Goal: Information Seeking & Learning: Understand process/instructions

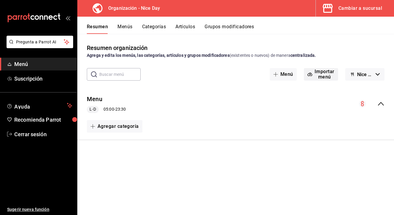
click at [326, 75] on button "Importar menú" at bounding box center [321, 74] width 34 height 12
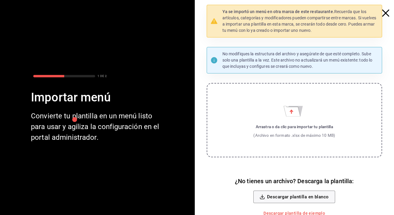
click at [385, 14] on icon "button" at bounding box center [385, 13] width 7 height 7
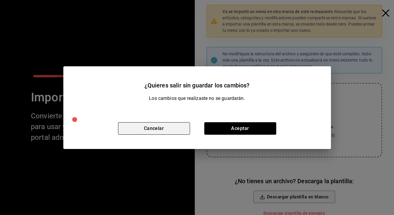
click at [179, 129] on button "Cancelar" at bounding box center [154, 128] width 72 height 12
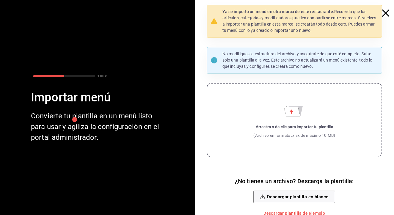
click at [387, 12] on icon "button" at bounding box center [385, 13] width 7 height 7
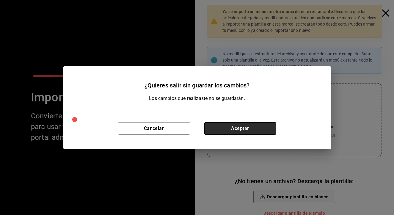
click at [245, 125] on button "Aceptar" at bounding box center [240, 128] width 72 height 12
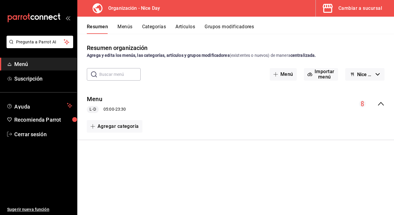
click at [380, 105] on icon "collapse-menu-row" at bounding box center [380, 103] width 7 height 7
click at [137, 104] on div "Menu L-D 05:00 - 23:30" at bounding box center [235, 104] width 317 height 28
click at [363, 104] on icon "collapse-menu-row" at bounding box center [362, 103] width 3 height 5
click at [364, 104] on circle "collapse-menu-row" at bounding box center [362, 103] width 7 height 7
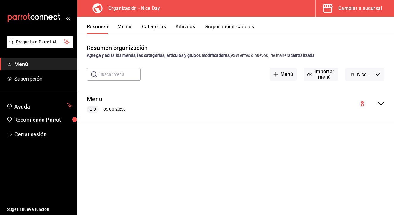
click at [126, 28] on button "Menús" at bounding box center [124, 29] width 15 height 10
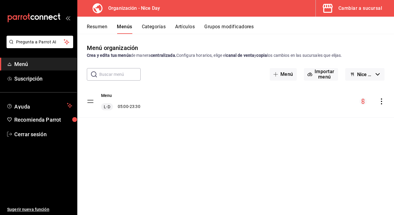
click at [383, 104] on icon "actions" at bounding box center [382, 101] width 6 height 6
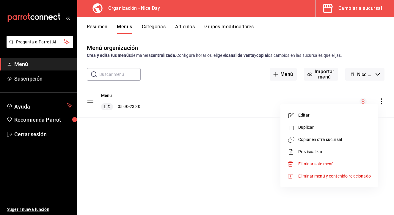
click at [307, 176] on span "Eliminar menú y contenido relacionado" at bounding box center [334, 176] width 73 height 5
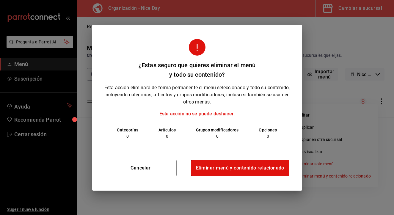
click at [242, 170] on button "Eliminar menú y contenido relacionado" at bounding box center [240, 168] width 98 height 17
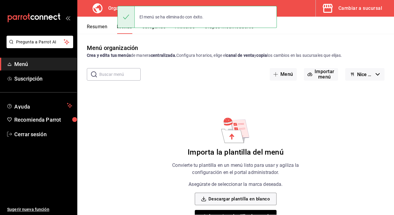
click at [164, 123] on div "Importa la plantilla del menú Convierte tu plantilla en un menú listo para usar…" at bounding box center [236, 174] width 150 height 117
click at [98, 27] on button "Resumen" at bounding box center [97, 29] width 21 height 10
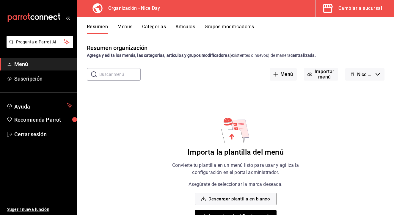
click at [116, 11] on h3 "Organización - Nice Day" at bounding box center [132, 8] width 57 height 7
click at [321, 74] on button "Importar menú" at bounding box center [321, 74] width 34 height 12
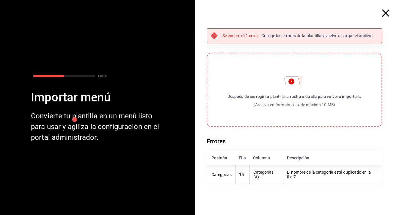
click at [288, 38] on p "Corrige los errores de la plantilla y vuelve a cargar el archivo." at bounding box center [317, 36] width 113 height 6
click at [240, 35] on p "Se encontró 1 error." at bounding box center [240, 36] width 37 height 6
click at [211, 43] on div "Se encontró 1 error. Corrige los errores de la plantilla y vuelve a cargar el a…" at bounding box center [295, 107] width 176 height 159
click at [300, 101] on div "Después de corregir tu plantilla, arrastra o da clic para volver a importarla (…" at bounding box center [295, 100] width 134 height 15
click at [0, 0] on input "Después de corregir tu plantilla, arrastra o da clic para volver a importarla (…" at bounding box center [0, 0] width 0 height 0
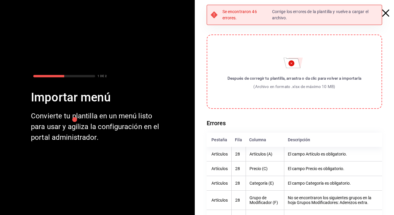
click at [387, 14] on icon "button" at bounding box center [385, 13] width 7 height 7
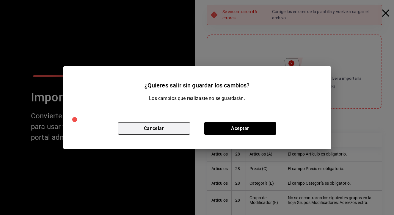
click at [168, 132] on button "Cancelar" at bounding box center [154, 128] width 72 height 12
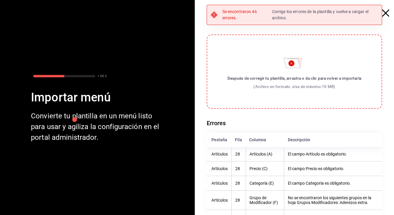
click at [388, 14] on icon "button" at bounding box center [385, 13] width 7 height 7
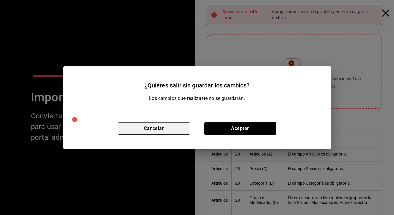
click at [164, 130] on button "Cancelar" at bounding box center [154, 128] width 72 height 12
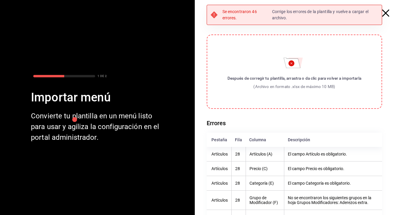
click at [386, 13] on icon "button" at bounding box center [385, 13] width 7 height 7
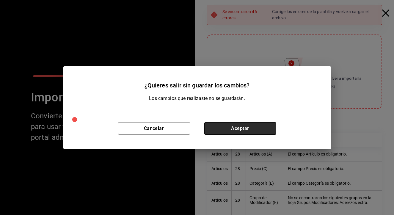
click at [247, 123] on button "Aceptar" at bounding box center [240, 128] width 72 height 12
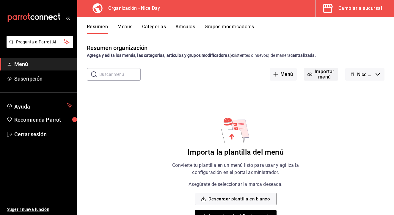
click at [317, 78] on button "Importar menú" at bounding box center [321, 74] width 34 height 12
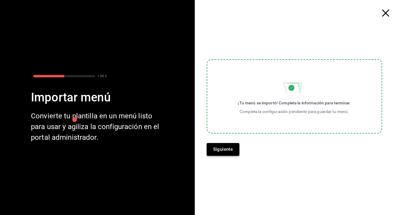
click at [231, 149] on button "Siguiente" at bounding box center [223, 149] width 33 height 12
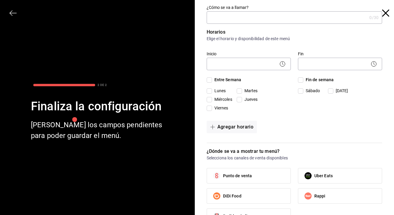
click at [236, 18] on input "¿Cómo se va a llamar?" at bounding box center [287, 18] width 161 height 12
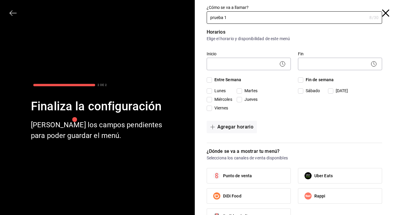
type input "prueba 1"
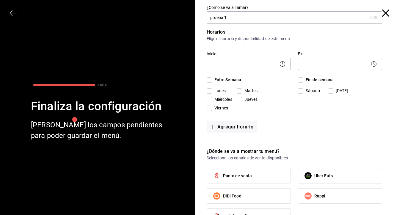
click at [305, 108] on div "Fin de semana [DATE][PERSON_NAME][DATE]" at bounding box center [340, 95] width 84 height 37
click at [212, 78] on span "Entre Semana" at bounding box center [226, 80] width 29 height 6
click at [212, 78] on input "Entre Semana" at bounding box center [209, 79] width 5 height 5
checkbox input "true"
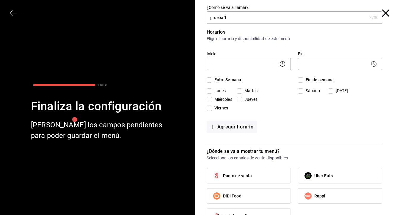
checkbox input "true"
click at [303, 81] on input "Fin de semana" at bounding box center [300, 79] width 5 height 5
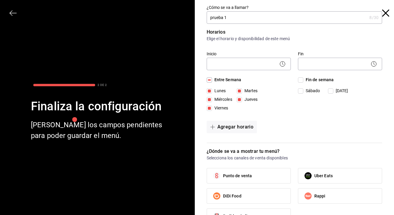
checkbox input "true"
click at [281, 65] on icon at bounding box center [282, 63] width 7 height 7
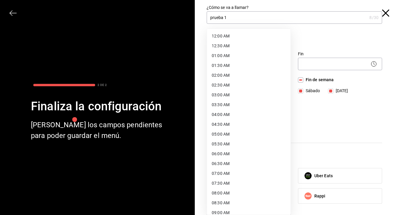
click at [258, 68] on body "Pregunta a Parrot AI Menú Suscripción Ayuda Recomienda Parrot Cerrar sesión Sug…" at bounding box center [197, 107] width 394 height 215
click at [226, 46] on li "12:30 AM" at bounding box center [249, 46] width 84 height 10
type input "00:30"
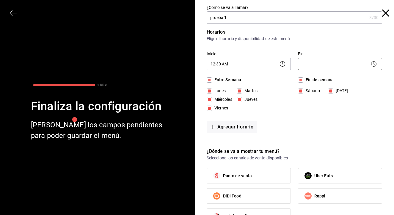
click at [354, 66] on body "Pregunta a Parrot AI Menú Suscripción Ayuda Recomienda Parrot Cerrar sesión Sug…" at bounding box center [197, 107] width 394 height 215
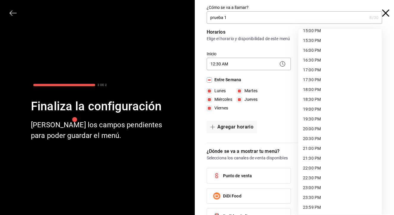
scroll to position [300, 0]
click at [317, 199] on li "23:30 PM" at bounding box center [340, 198] width 84 height 10
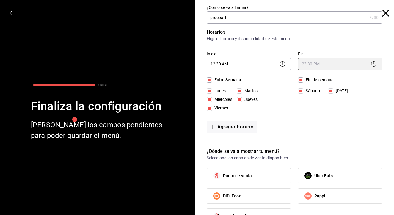
type input "23:30"
click at [329, 122] on div "Agregar horario" at bounding box center [295, 127] width 176 height 12
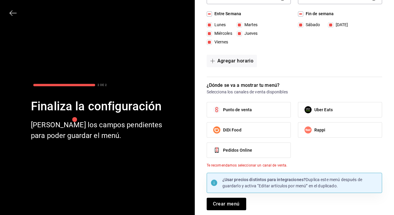
click at [249, 111] on span "Punto de venta" at bounding box center [237, 110] width 29 height 6
click at [223, 111] on input "Punto de venta" at bounding box center [217, 110] width 12 height 12
checkbox input "true"
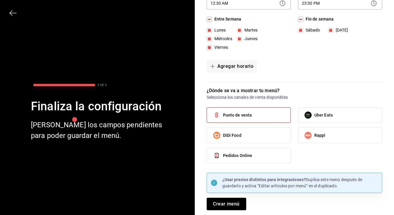
scroll to position [61, 0]
click at [228, 201] on button "Crear menú" at bounding box center [227, 204] width 40 height 12
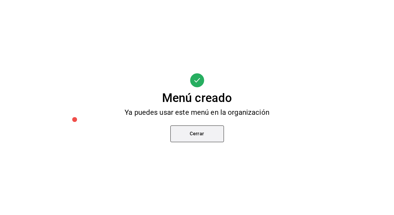
click at [203, 137] on button "Cerrar" at bounding box center [197, 134] width 54 height 17
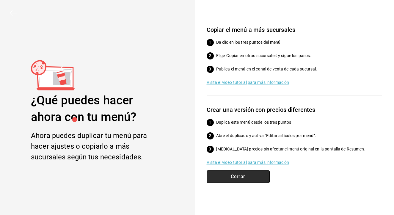
click at [243, 177] on button "Cerrar" at bounding box center [238, 176] width 63 height 12
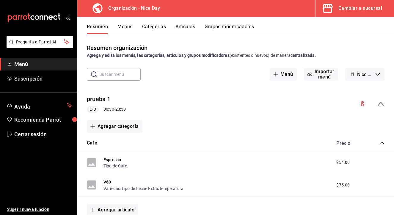
scroll to position [0, 0]
click at [123, 28] on button "Menús" at bounding box center [124, 29] width 15 height 10
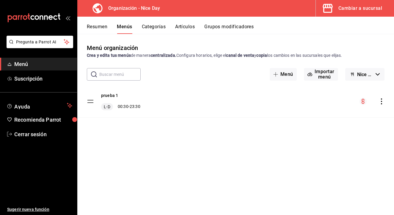
click at [103, 27] on button "Resumen" at bounding box center [97, 29] width 21 height 10
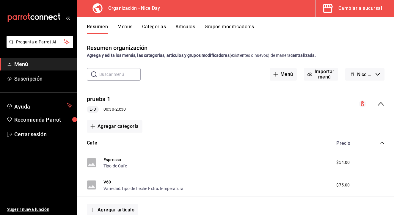
click at [153, 31] on button "Categorías" at bounding box center [154, 29] width 24 height 10
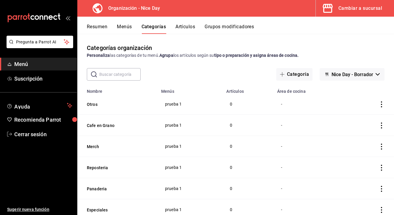
click at [189, 28] on button "Artículos" at bounding box center [185, 29] width 20 height 10
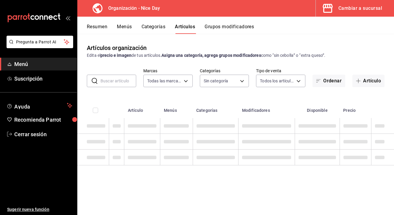
type input "d47212b9-ffe1-43aa-af1b-552604f4b056"
type input "5825f19a-402a-42a5-95c0-b8b4e9c9288b,2c7f5e67-b734-49da-b2eb-76a1cca05806,04a7a…"
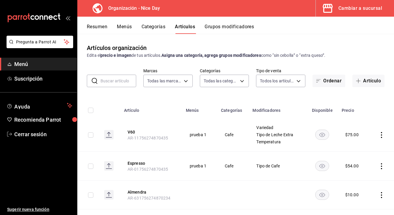
click at [380, 138] on icon "actions" at bounding box center [382, 135] width 6 height 6
click at [378, 108] on div at bounding box center [197, 107] width 394 height 215
click at [34, 65] on span "Menú" at bounding box center [43, 64] width 58 height 8
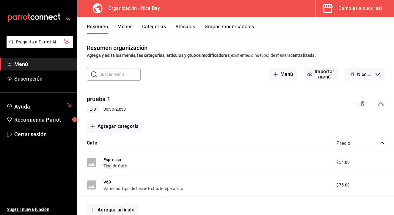
click at [66, 18] on icon "open_drawer_menu" at bounding box center [67, 18] width 3 height 4
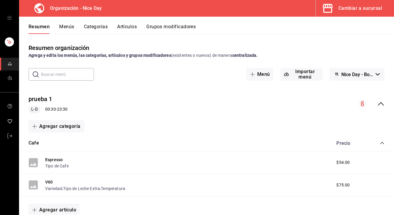
click at [351, 10] on div "Cambiar a sucursal" at bounding box center [360, 8] width 44 height 8
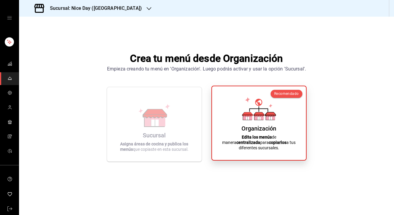
click at [254, 130] on div "Organización Edita los menús de manera centralizada para copiarlos a tus difere…" at bounding box center [259, 123] width 80 height 64
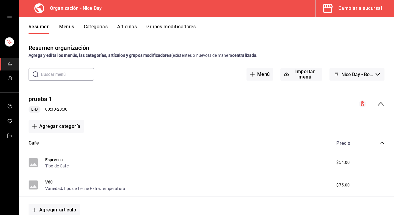
click at [210, 128] on div "Agregar categoría" at bounding box center [207, 126] width 356 height 12
click at [364, 100] on div "prueba 1 L-D 00:30 - 23:30" at bounding box center [206, 104] width 375 height 28
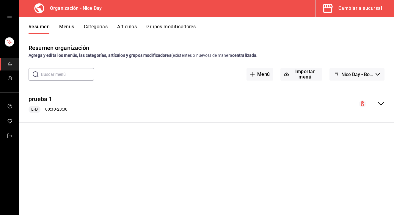
click at [379, 105] on icon "collapse-menu-row" at bounding box center [380, 103] width 7 height 7
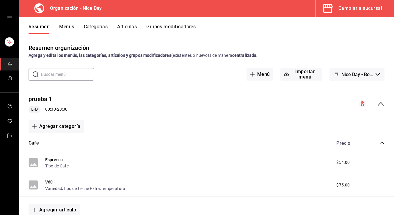
click at [381, 106] on icon "collapse-menu-row" at bounding box center [380, 103] width 7 height 7
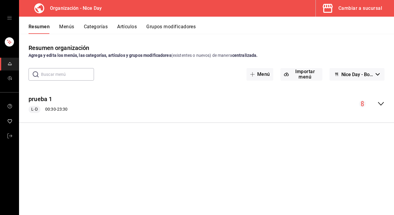
click at [63, 28] on button "Menús" at bounding box center [66, 29] width 15 height 10
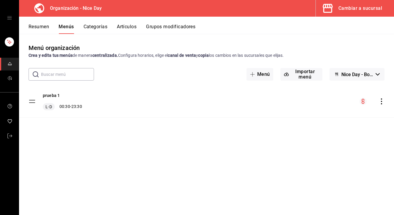
click at [99, 28] on button "Categorías" at bounding box center [96, 29] width 24 height 10
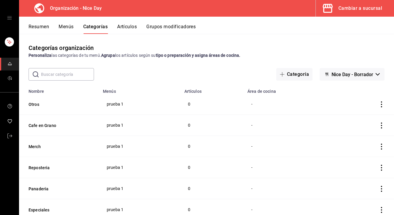
click at [128, 29] on button "Artículos" at bounding box center [127, 29] width 20 height 10
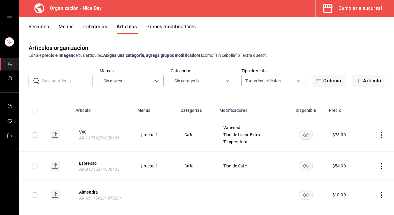
type input "d47212b9-ffe1-43aa-af1b-552604f4b056"
type input "5825f19a-402a-42a5-95c0-b8b4e9c9288b,2c7f5e67-b734-49da-b2eb-76a1cca05806,04a7a…"
click at [176, 29] on button "Grupos modificadores" at bounding box center [170, 29] width 49 height 10
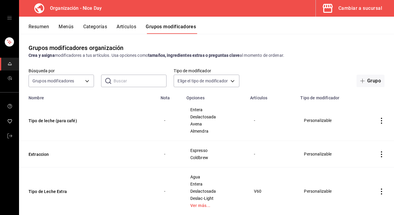
click at [35, 21] on div "Resumen Menús Categorías Artículos Grupos modificadores" at bounding box center [206, 25] width 375 height 17
click at [35, 29] on button "Resumen" at bounding box center [39, 29] width 21 height 10
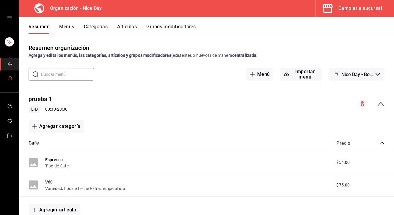
click at [8, 78] on icon "mailbox folders" at bounding box center [9, 78] width 5 height 5
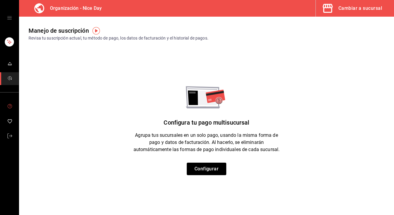
click at [10, 111] on span "mailbox folders" at bounding box center [9, 107] width 5 height 10
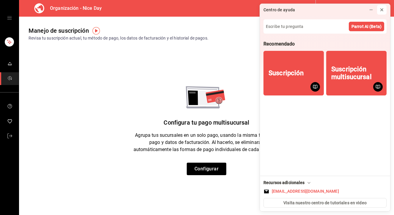
click at [382, 9] on icon at bounding box center [382, 9] width 5 height 5
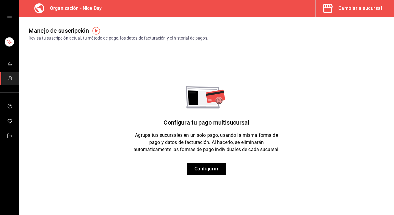
click at [9, 18] on icon "open drawer" at bounding box center [9, 17] width 5 height 5
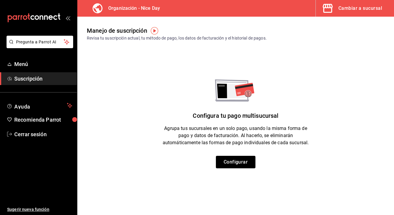
click at [114, 153] on div "Configura tu pago multisucursal Agrupa tus sucursales en un solo pago, usando l…" at bounding box center [235, 123] width 317 height 89
click at [194, 178] on main "Manejo de suscripción Revisa tu suscripción actual, tu método de pago, los dato…" at bounding box center [235, 116] width 317 height 198
click at [70, 18] on div "mailbox folders" at bounding box center [38, 18] width 77 height 36
click at [66, 20] on icon "open_drawer_menu" at bounding box center [67, 17] width 5 height 5
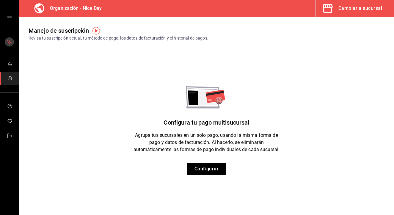
click at [11, 43] on rect "mailbox folders" at bounding box center [9, 41] width 9 height 9
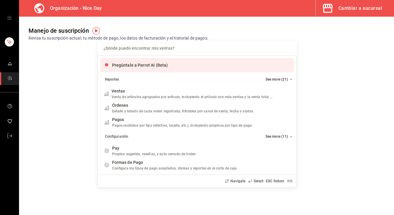
click at [137, 49] on input "Quiero cancelar una orden" at bounding box center [197, 48] width 192 height 14
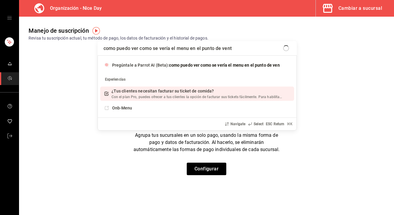
type input "como puedo ver como se vería el menu en el punto de venta"
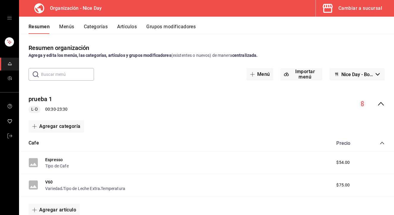
click at [127, 24] on button "Artículos" at bounding box center [127, 29] width 20 height 10
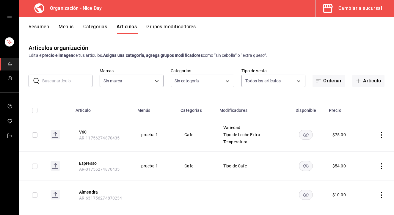
type input "d47212b9-ffe1-43aa-af1b-552604f4b056"
type input "5825f19a-402a-42a5-95c0-b8b4e9c9288b,2c7f5e67-b734-49da-b2eb-76a1cca05806,04a7a…"
click at [74, 10] on h3 "Organización - Nice Day" at bounding box center [73, 8] width 57 height 7
click at [42, 5] on icon at bounding box center [39, 8] width 10 height 10
click at [39, 8] on icon at bounding box center [39, 8] width 12 height 12
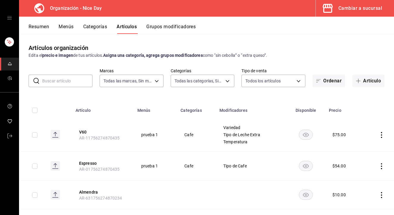
click at [349, 9] on div "Cambiar a sucursal" at bounding box center [360, 8] width 44 height 8
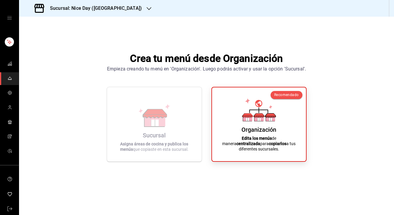
click at [147, 10] on icon "button" at bounding box center [149, 8] width 5 height 5
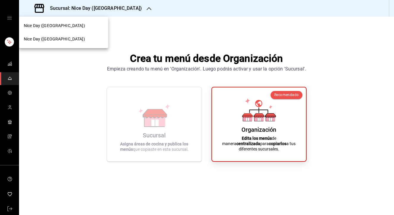
click at [69, 39] on div "Nice Day ([GEOGRAPHIC_DATA])" at bounding box center [64, 39] width 80 height 6
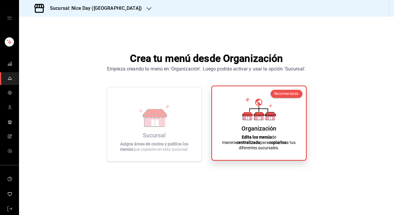
click at [242, 139] on strong "Edita los menús" at bounding box center [257, 137] width 30 height 5
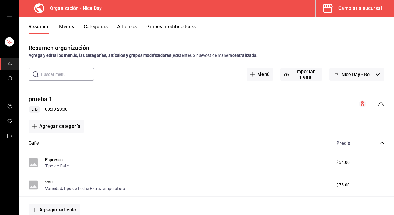
click at [374, 73] on button "Nice Day - Borrador" at bounding box center [357, 74] width 55 height 12
click at [273, 106] on div at bounding box center [197, 107] width 394 height 215
click at [253, 95] on div "prueba 1 L-D 00:30 - 23:30" at bounding box center [206, 104] width 375 height 28
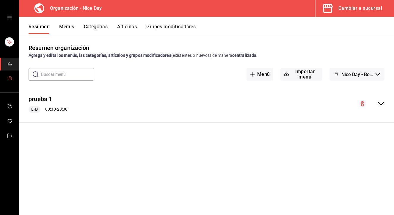
click at [9, 79] on icon "mailbox folders" at bounding box center [9, 78] width 5 height 5
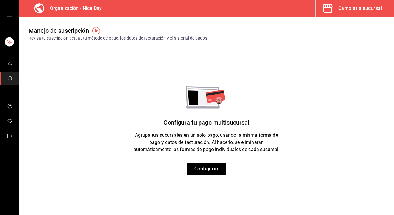
click at [8, 81] on span "mailbox folders" at bounding box center [9, 79] width 5 height 8
click at [12, 100] on button "mailbox folders" at bounding box center [9, 107] width 19 height 14
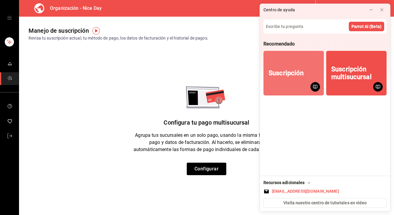
click at [290, 76] on div "Suscripción" at bounding box center [286, 73] width 35 height 8
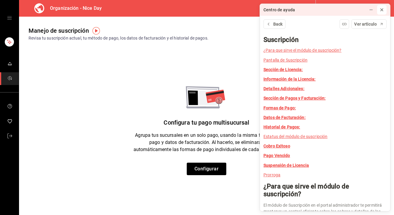
click at [383, 12] on icon at bounding box center [382, 9] width 5 height 5
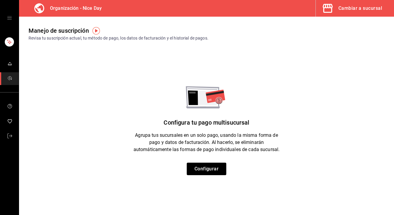
click at [8, 17] on icon "open drawer" at bounding box center [9, 17] width 5 height 5
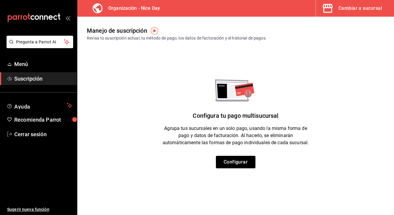
click at [126, 188] on main "Manejo de suscripción Revisa tu suscripción actual, tu método de pago, los dato…" at bounding box center [235, 116] width 317 height 198
click at [14, 65] on link "Menú" at bounding box center [38, 64] width 77 height 13
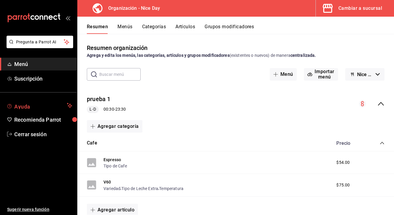
click at [28, 106] on span "Ayuda" at bounding box center [39, 105] width 50 height 7
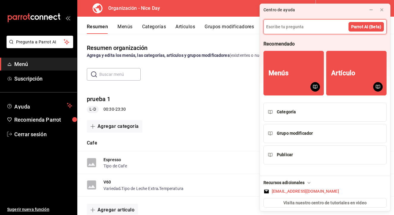
click at [329, 26] on input at bounding box center [325, 27] width 123 height 14
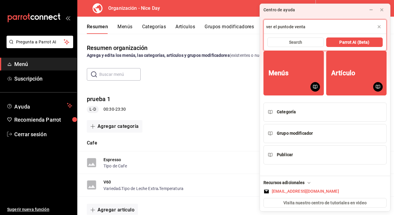
type input "ver el puntode venta"
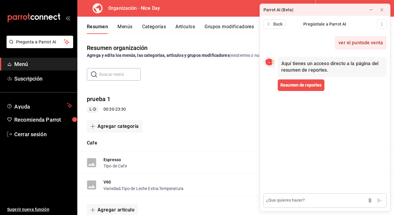
click at [297, 200] on textarea at bounding box center [325, 200] width 123 height 14
type textarea "quiero ver mi menu en el punto de venta"
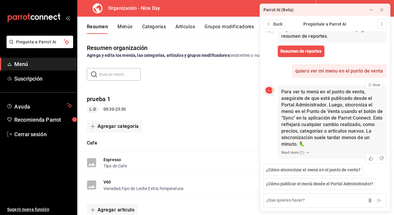
scroll to position [34, 0]
click at [304, 154] on button "Read more ( 1 )" at bounding box center [295, 152] width 29 height 5
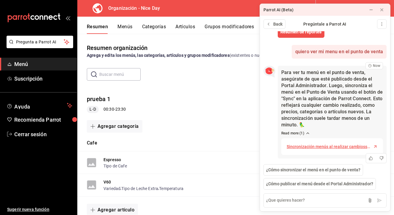
scroll to position [53, 0]
click at [244, 115] on div "prueba 1 L-D 00:30 - 23:30" at bounding box center [235, 104] width 317 height 28
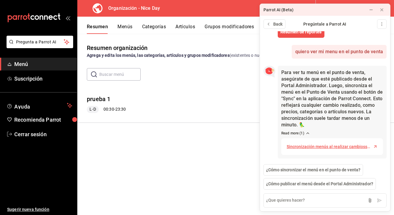
click at [123, 27] on button "Menús" at bounding box center [124, 29] width 15 height 10
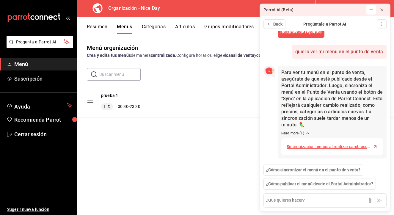
click at [371, 10] on icon at bounding box center [371, 10] width 3 height 0
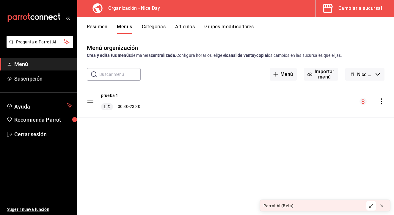
click at [383, 99] on icon "actions" at bounding box center [382, 101] width 6 height 6
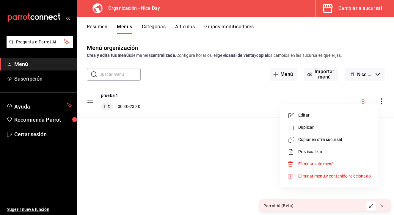
click at [317, 152] on span "Previsualizar" at bounding box center [334, 152] width 73 height 6
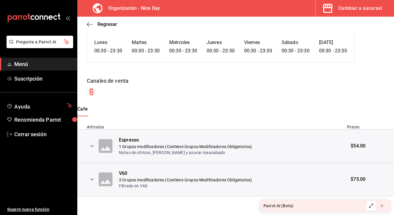
scroll to position [49, 0]
click at [116, 147] on th at bounding box center [107, 146] width 23 height 33
click at [93, 147] on icon "expand row" at bounding box center [91, 146] width 7 height 7
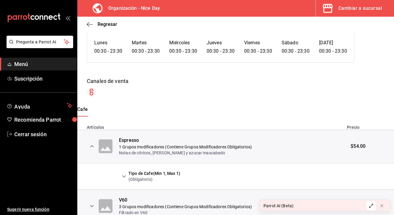
click at [126, 177] on icon "expand row" at bounding box center [123, 176] width 7 height 7
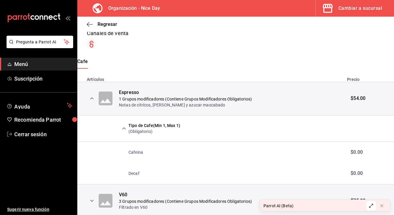
scroll to position [98, 0]
click at [134, 174] on p "Decaf" at bounding box center [133, 173] width 11 height 6
click at [136, 153] on p "Cafeina" at bounding box center [135, 152] width 15 height 6
click at [89, 96] on icon "expand row" at bounding box center [91, 97] width 7 height 7
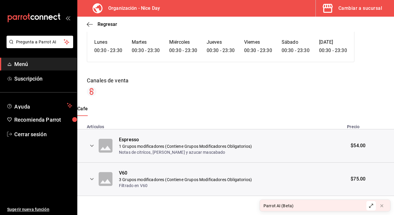
scroll to position [49, 0]
click at [90, 180] on icon "expand row" at bounding box center [91, 179] width 7 height 7
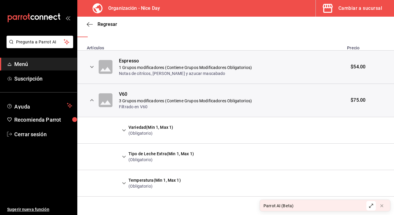
scroll to position [0, 0]
click at [123, 131] on icon "expand row" at bounding box center [123, 130] width 7 height 7
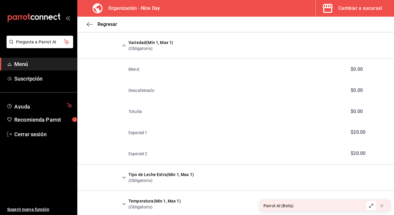
scroll to position [220, 0]
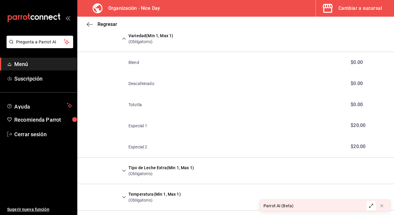
click at [140, 126] on p "Especial 1" at bounding box center [137, 126] width 19 height 6
click at [123, 172] on icon "expand row" at bounding box center [123, 170] width 7 height 7
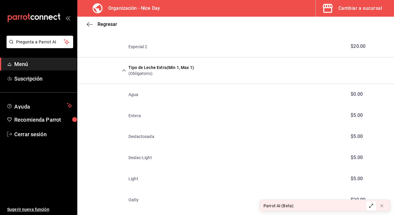
scroll to position [321, 0]
click at [188, 100] on td "Agua" at bounding box center [231, 93] width 225 height 21
click at [188, 110] on td "Entera" at bounding box center [231, 114] width 225 height 21
click at [188, 148] on td "Deslac-Light" at bounding box center [231, 157] width 225 height 21
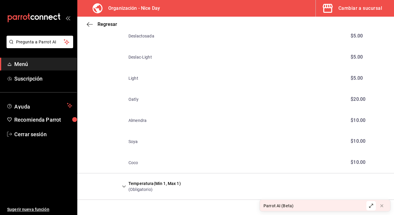
scroll to position [421, 0]
click at [123, 186] on icon "expand row" at bounding box center [124, 187] width 4 height 2
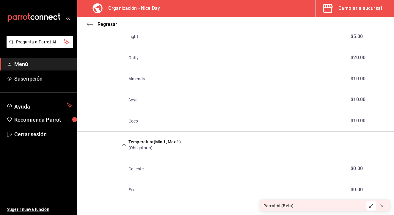
scroll to position [462, 0]
click at [160, 170] on td "Caliente" at bounding box center [231, 169] width 225 height 21
click at [160, 180] on td "Frio" at bounding box center [231, 190] width 225 height 21
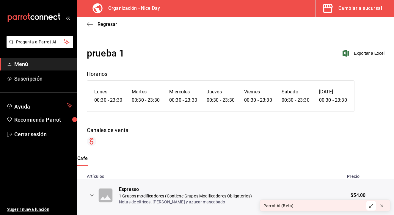
scroll to position [0, 0]
click at [90, 199] on button "expand row" at bounding box center [92, 195] width 10 height 10
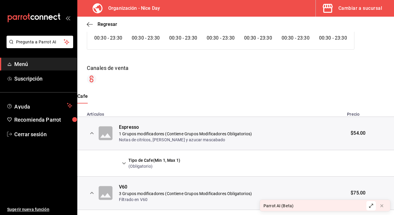
scroll to position [111, 0]
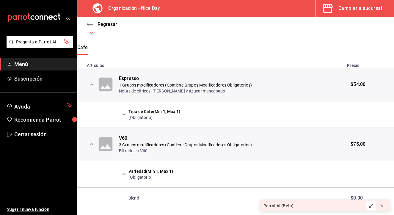
click at [87, 145] on button "expand row" at bounding box center [92, 144] width 10 height 10
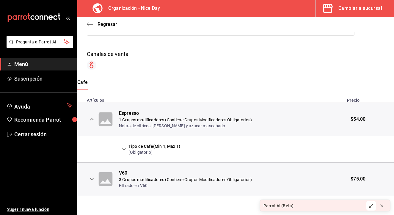
scroll to position [76, 0]
click at [123, 150] on icon "expand row" at bounding box center [123, 149] width 7 height 7
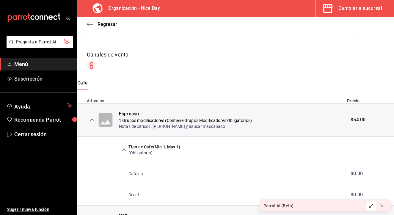
click at [122, 150] on icon "expand row" at bounding box center [123, 149] width 7 height 7
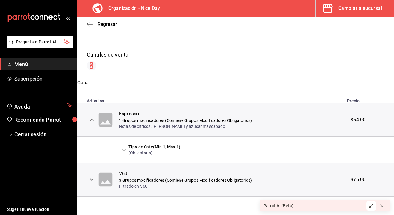
click at [93, 120] on icon "expand row" at bounding box center [91, 119] width 7 height 7
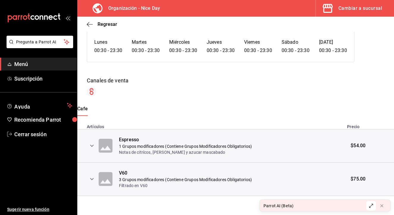
scroll to position [49, 0]
